Goal: Task Accomplishment & Management: Manage account settings

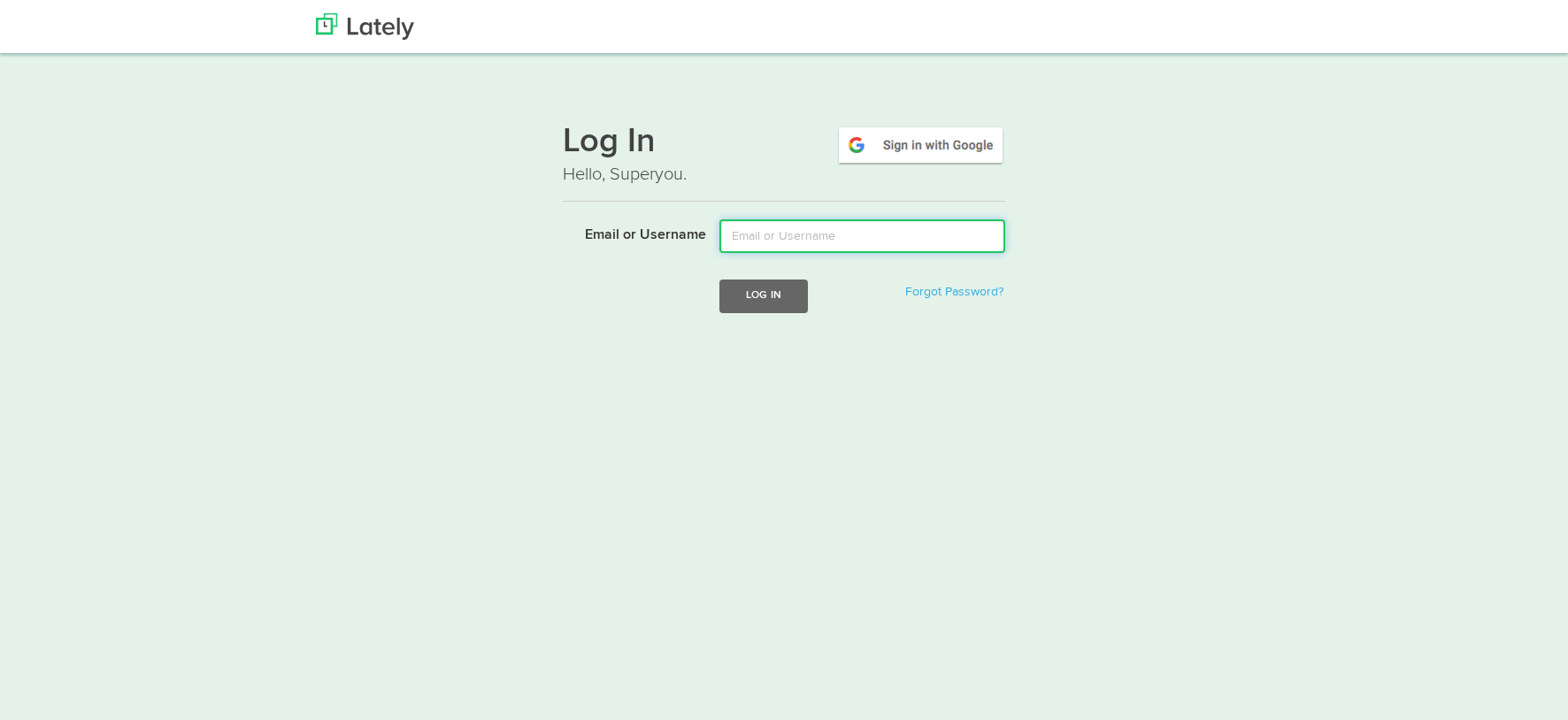
click at [811, 230] on input "Email or Username" at bounding box center [862, 236] width 286 height 33
type input "[EMAIL_ADDRESS][DOMAIN_NAME]"
click at [754, 290] on button "Log In" at bounding box center [764, 295] width 89 height 33
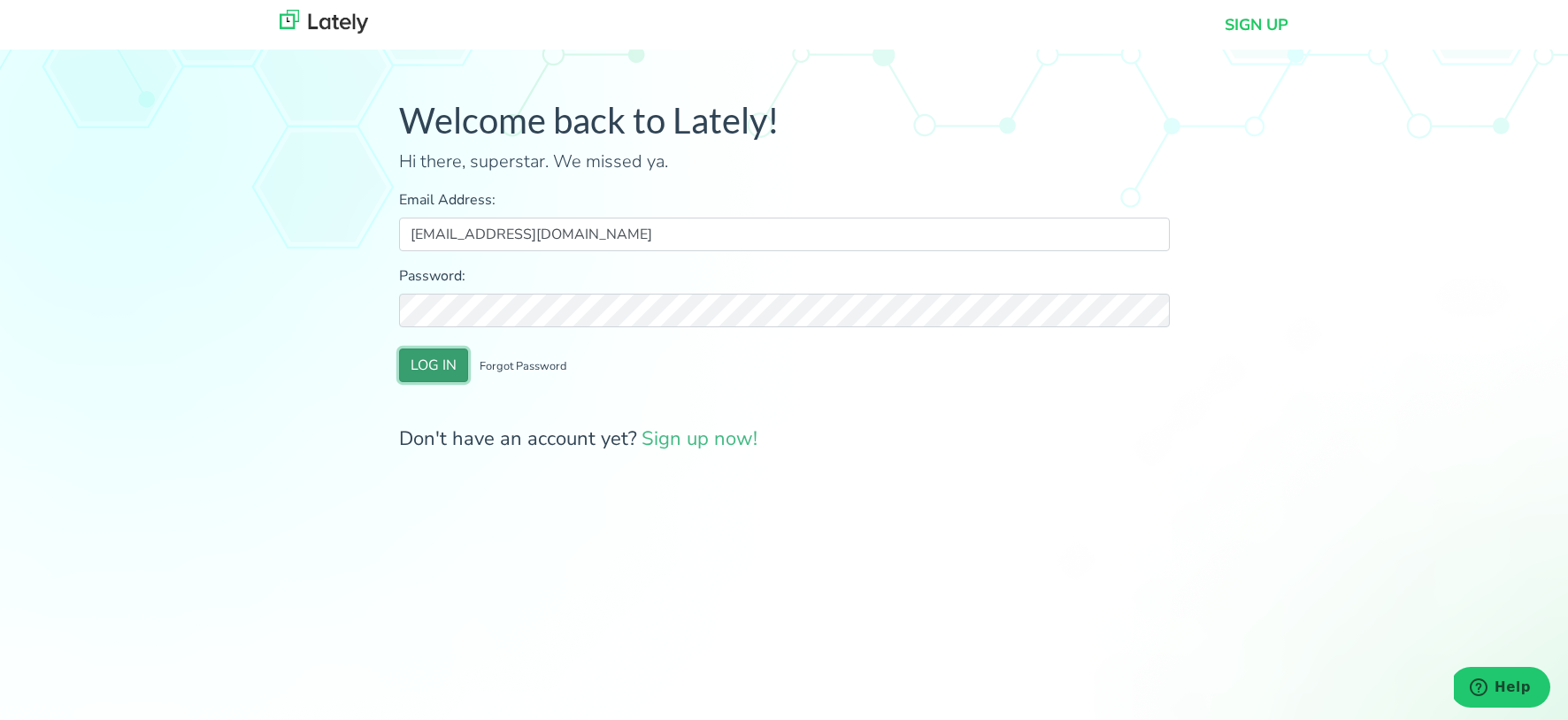
click at [439, 360] on button "LOG IN" at bounding box center [434, 365] width 69 height 33
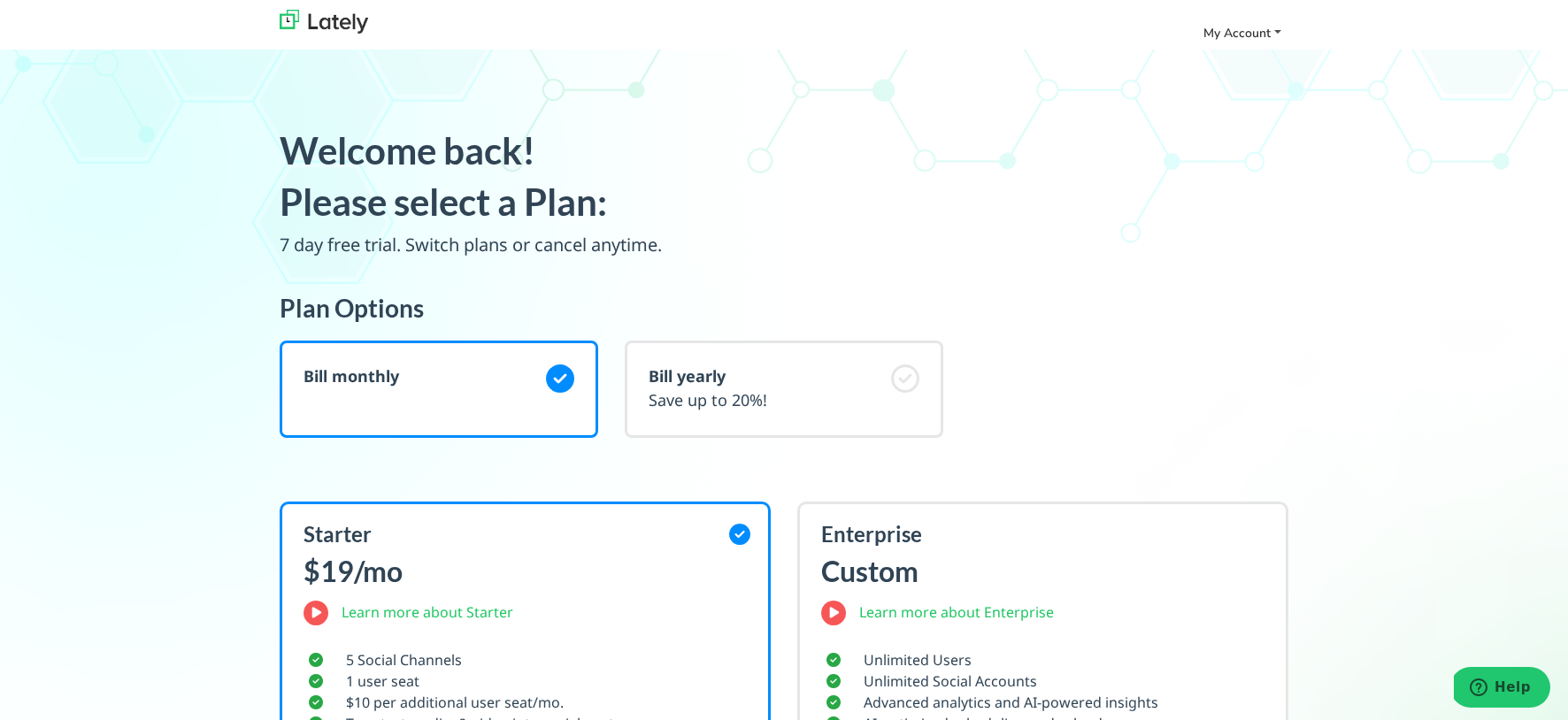
click at [1257, 33] on span "My Account" at bounding box center [1237, 33] width 67 height 17
